Goal: Information Seeking & Learning: Learn about a topic

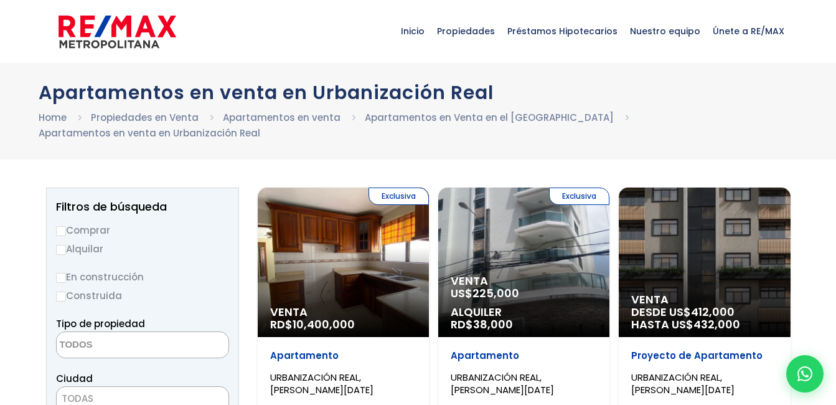
select select
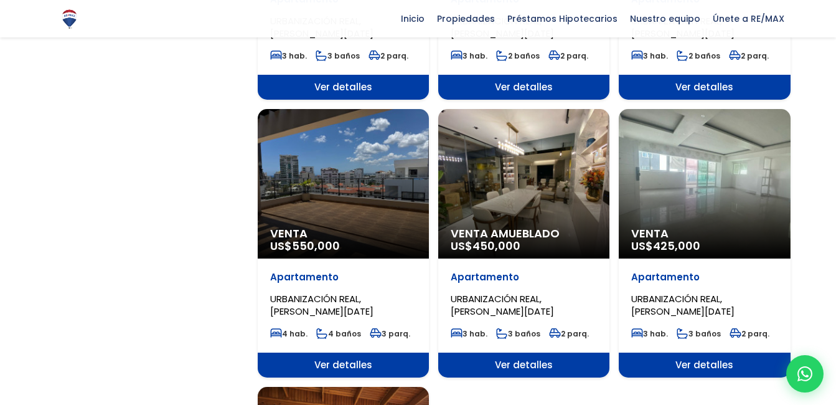
scroll to position [1183, 0]
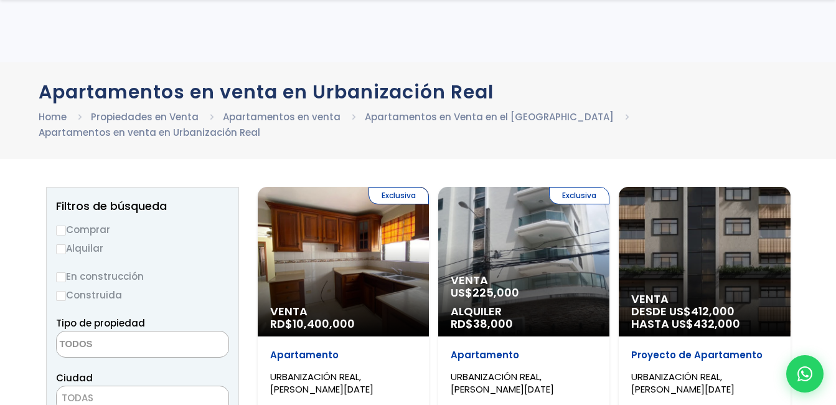
select select
